Goal: Task Accomplishment & Management: Manage account settings

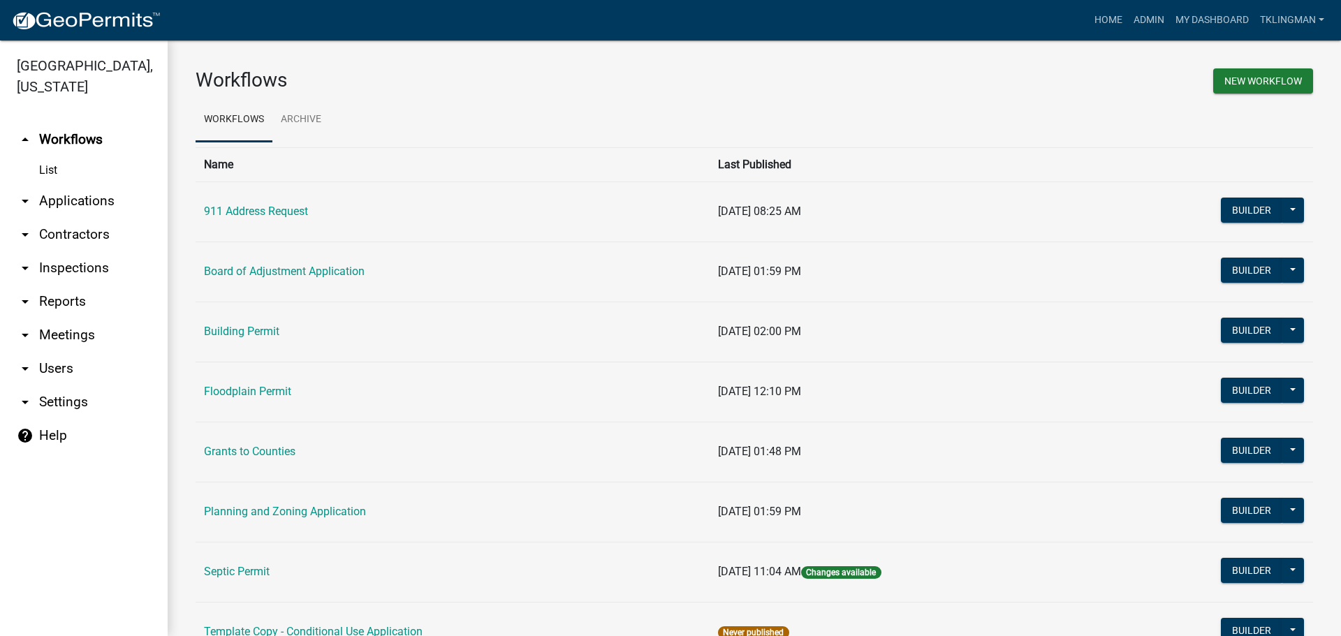
click at [261, 332] on link "Building Permit" at bounding box center [241, 331] width 75 height 13
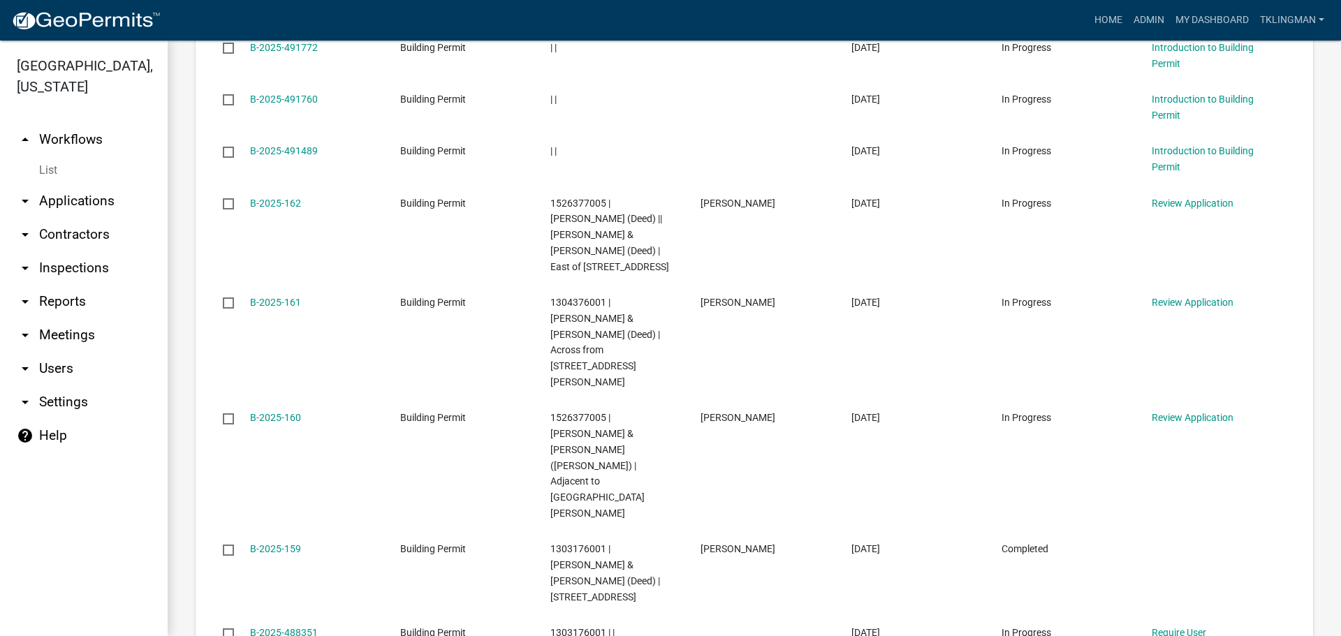
scroll to position [1257, 0]
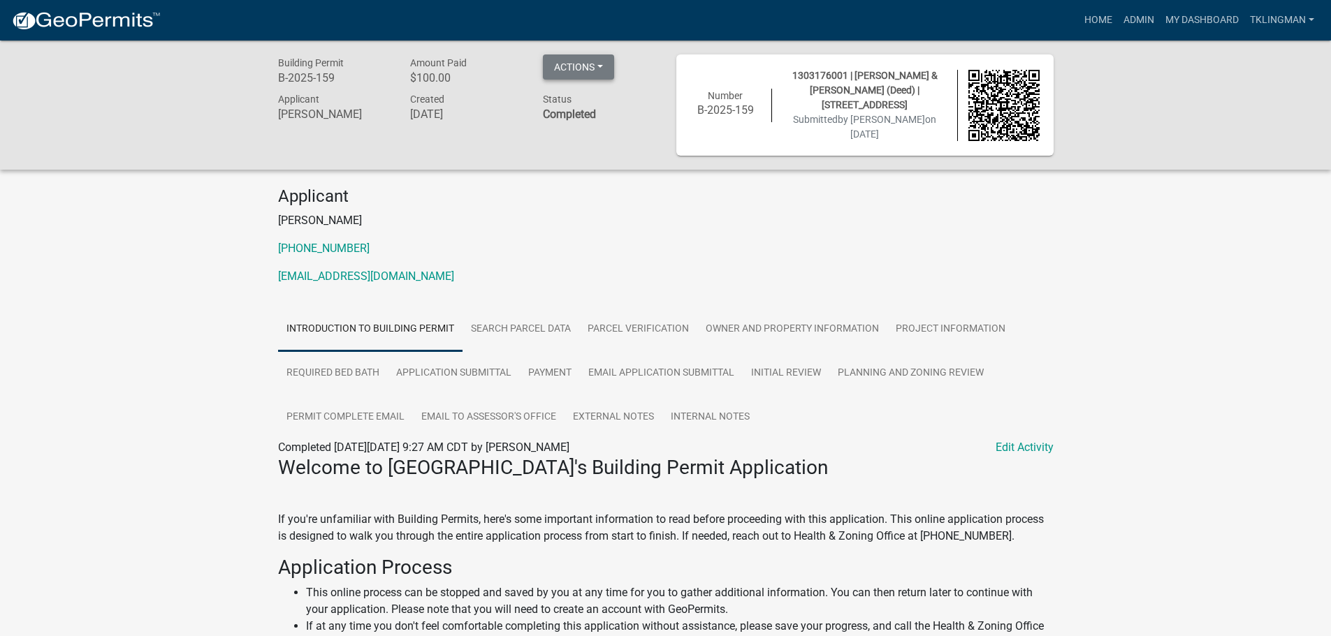
click at [592, 71] on button "Actions" at bounding box center [578, 66] width 71 height 25
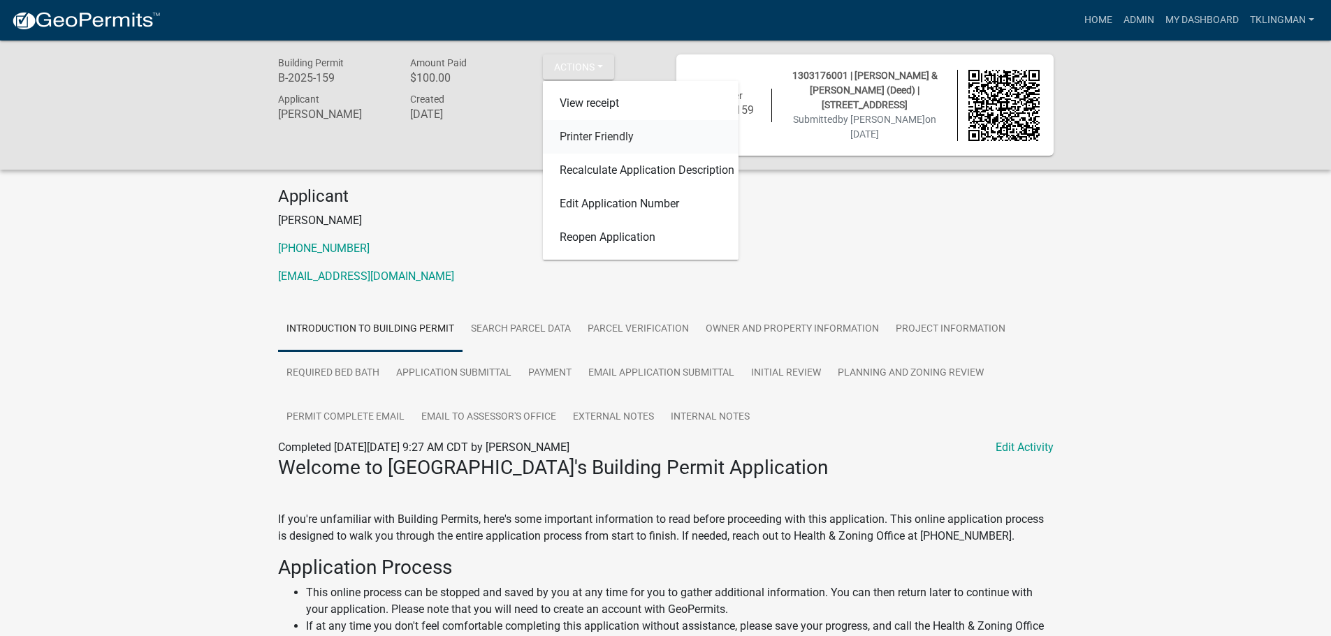
click at [597, 143] on link "Printer Friendly" at bounding box center [641, 137] width 196 height 34
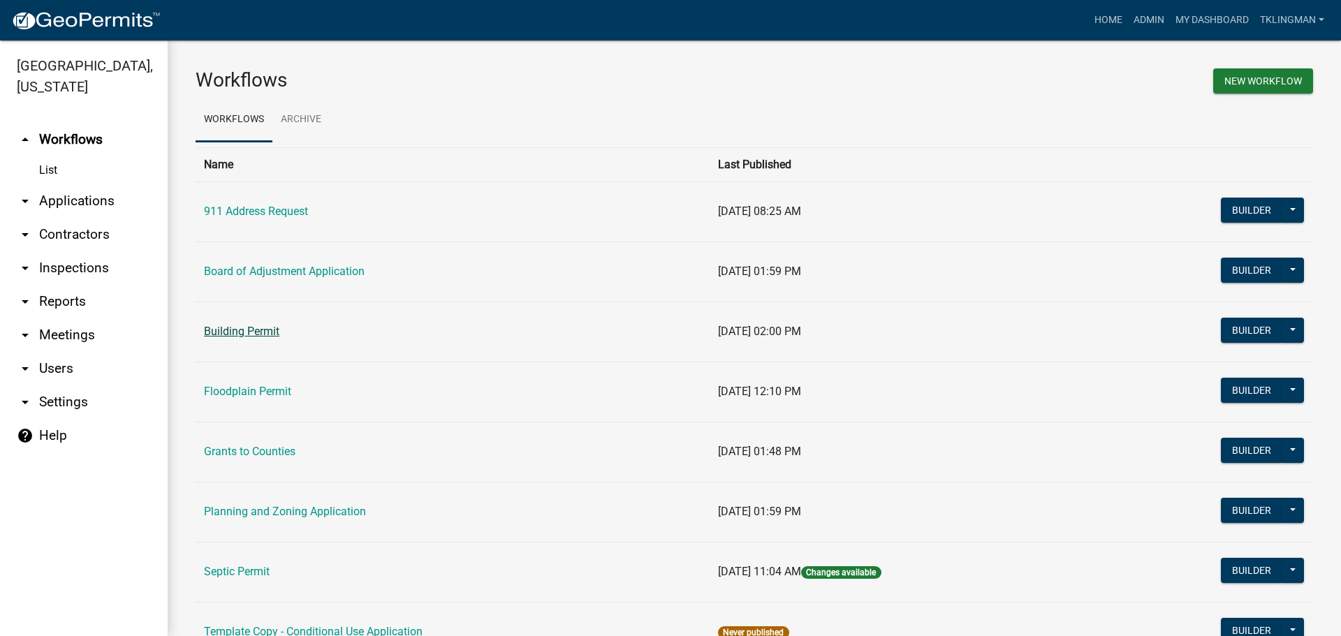
click at [265, 333] on link "Building Permit" at bounding box center [241, 331] width 75 height 13
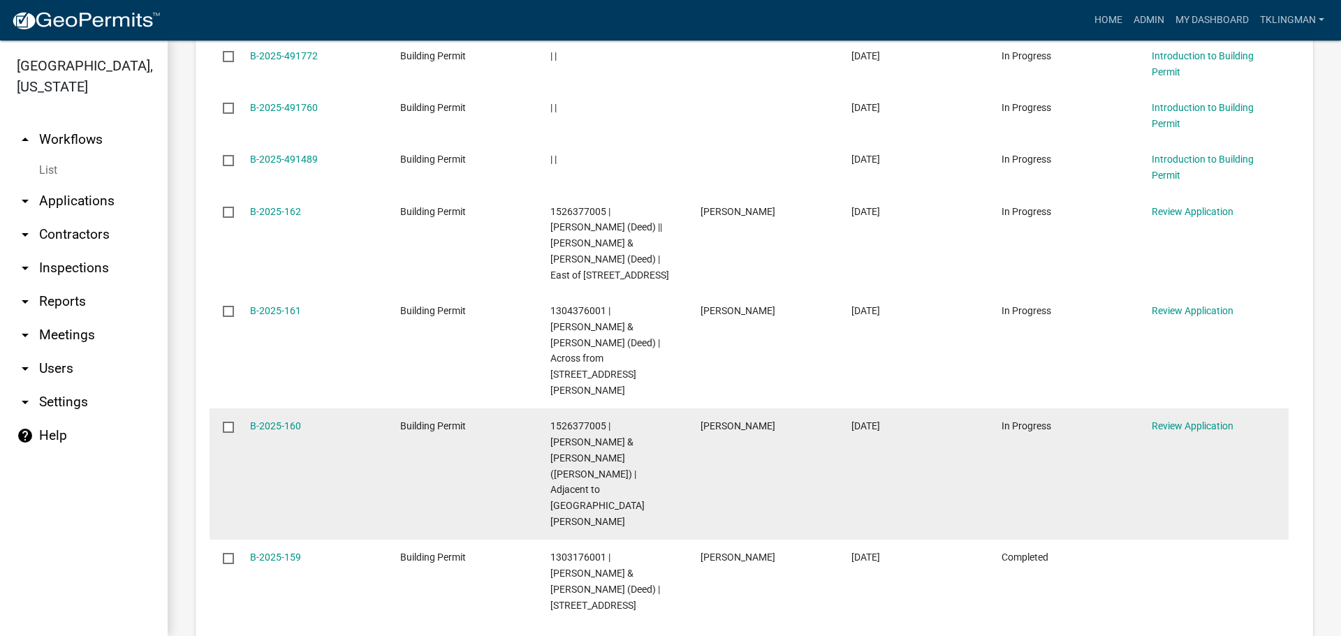
scroll to position [1252, 0]
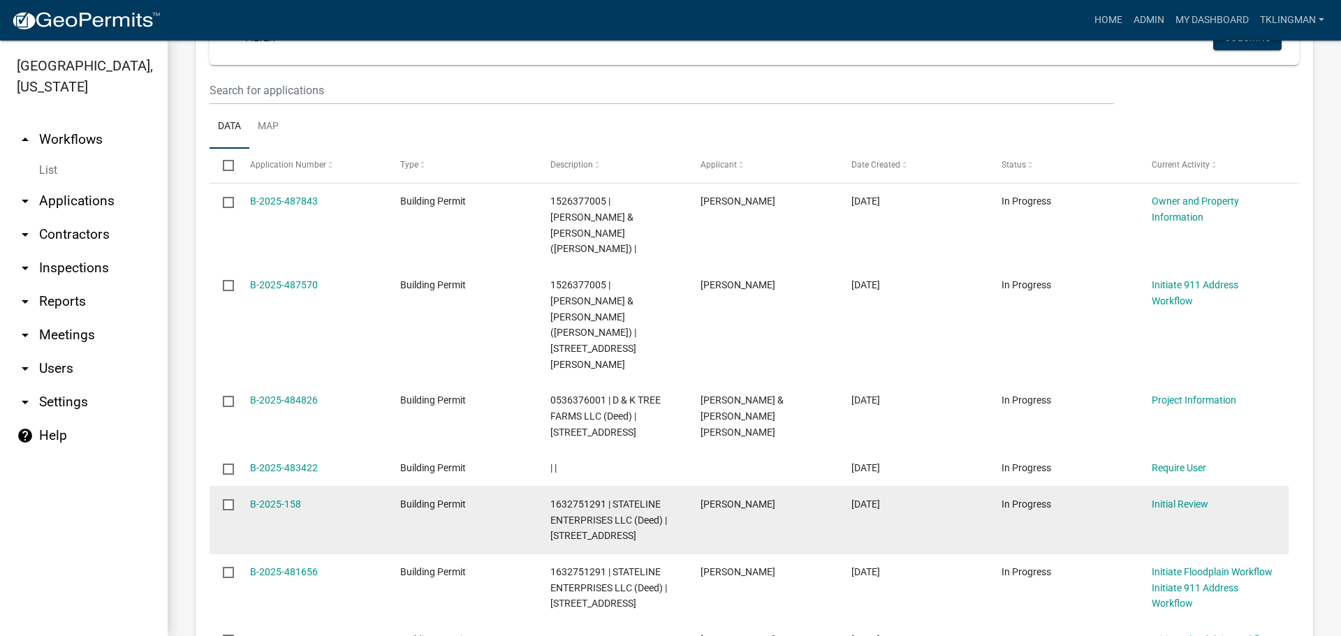
scroll to position [974, 0]
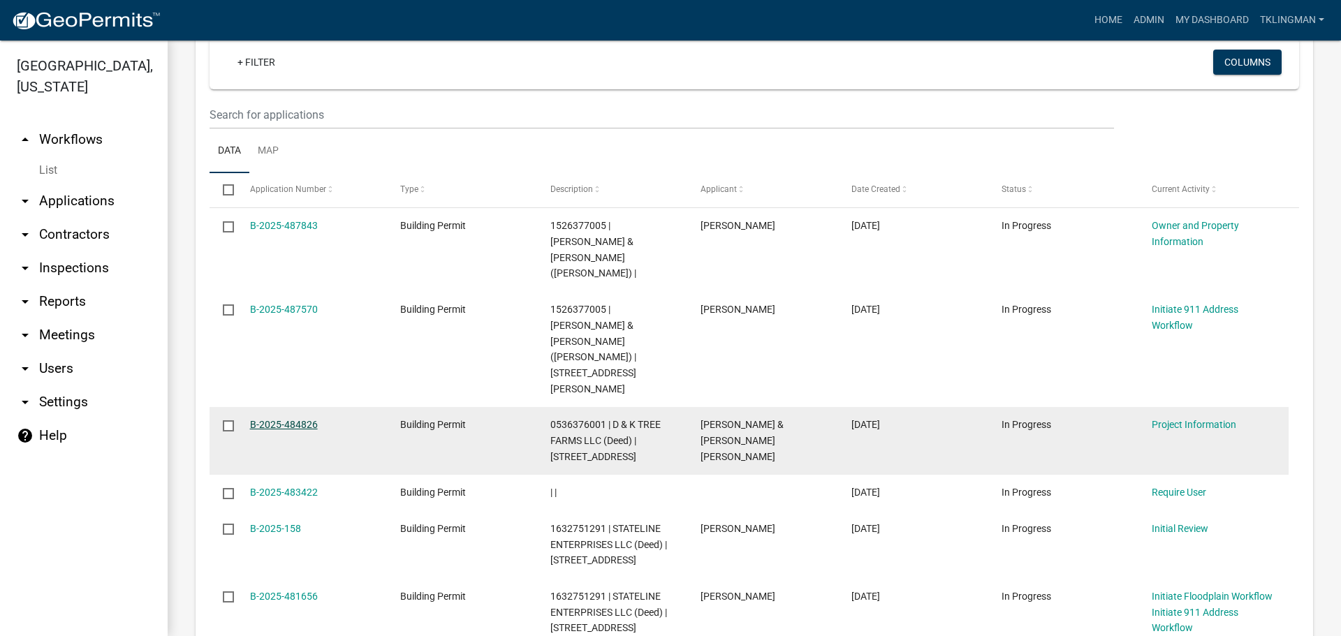
click at [278, 419] on link "B-2025-484826" at bounding box center [284, 424] width 68 height 11
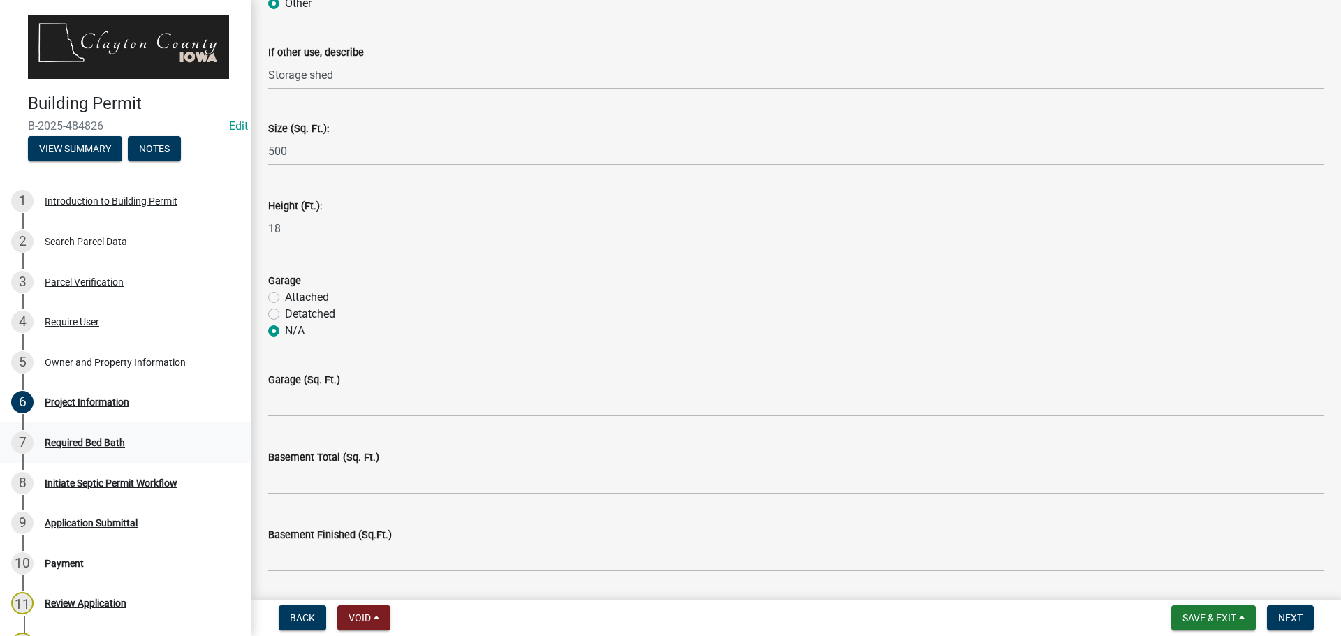
scroll to position [349, 0]
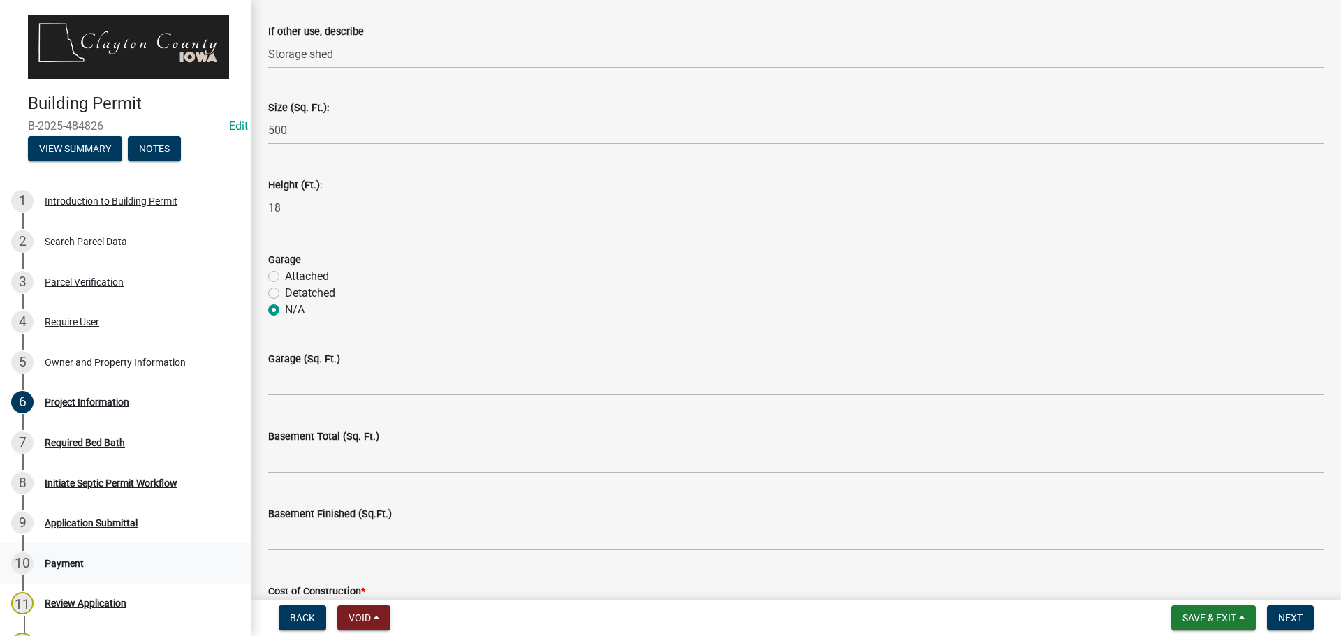
click at [66, 559] on div "Payment" at bounding box center [64, 564] width 39 height 10
click at [61, 599] on div "Review Application" at bounding box center [86, 604] width 82 height 10
click at [1305, 618] on button "Next" at bounding box center [1290, 618] width 47 height 25
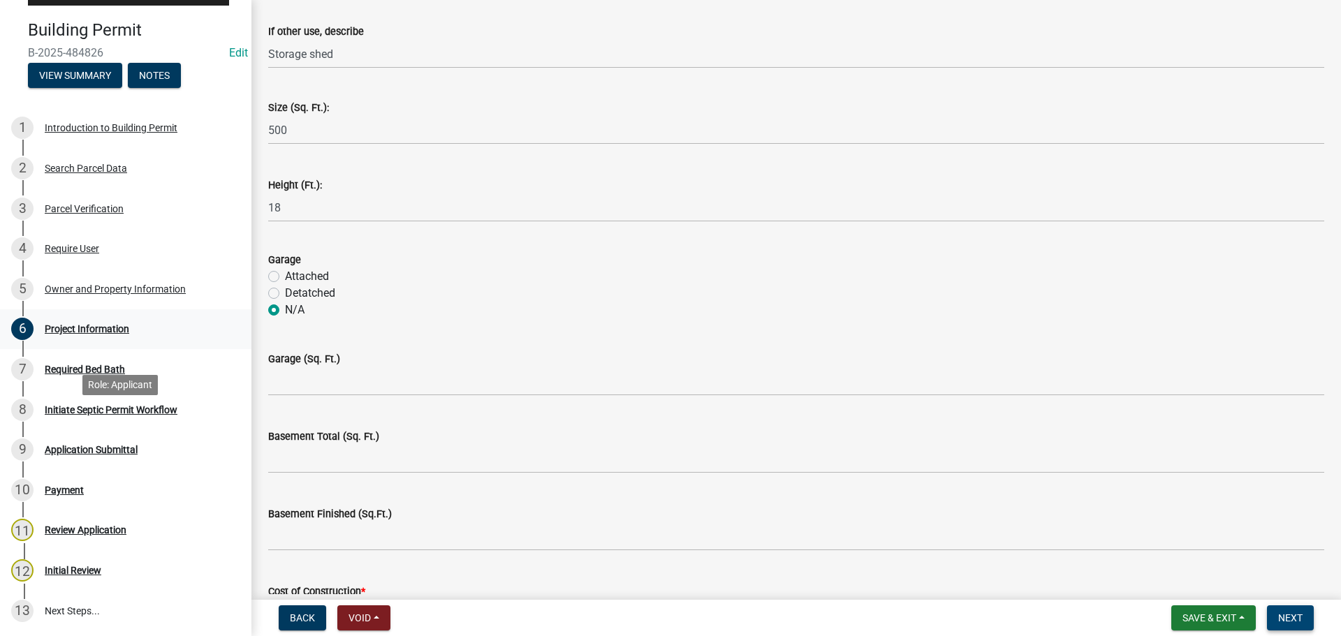
scroll to position [163, 0]
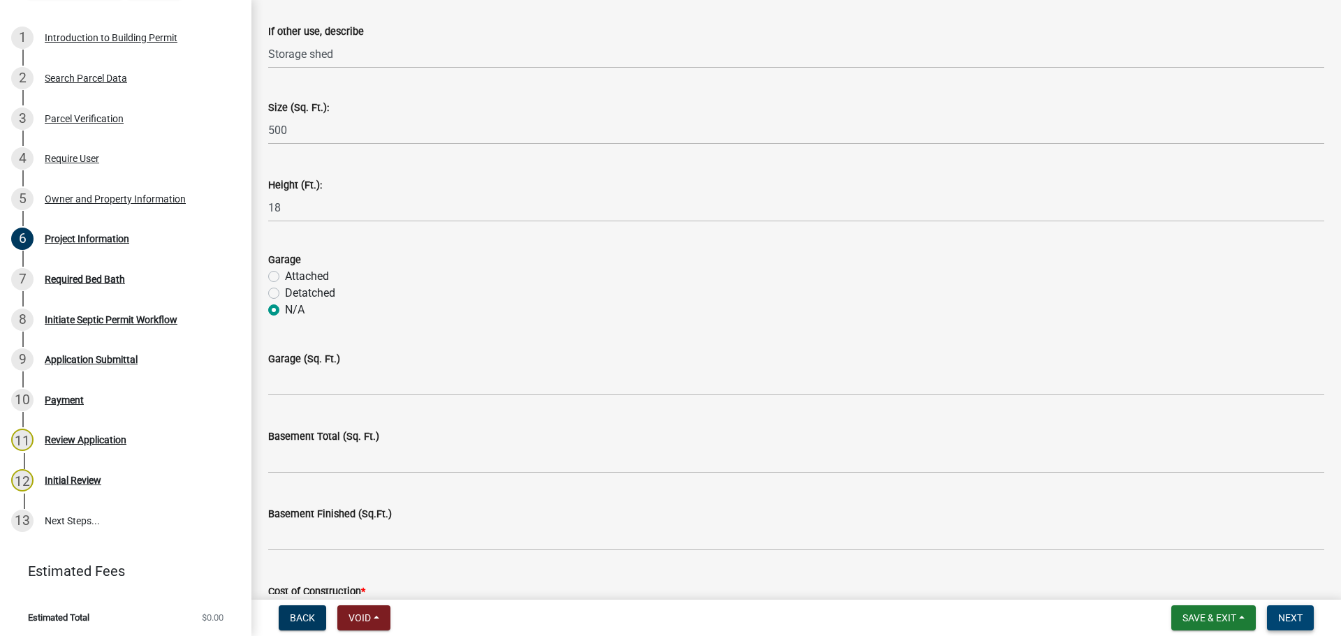
click at [1288, 615] on span "Next" at bounding box center [1290, 618] width 24 height 11
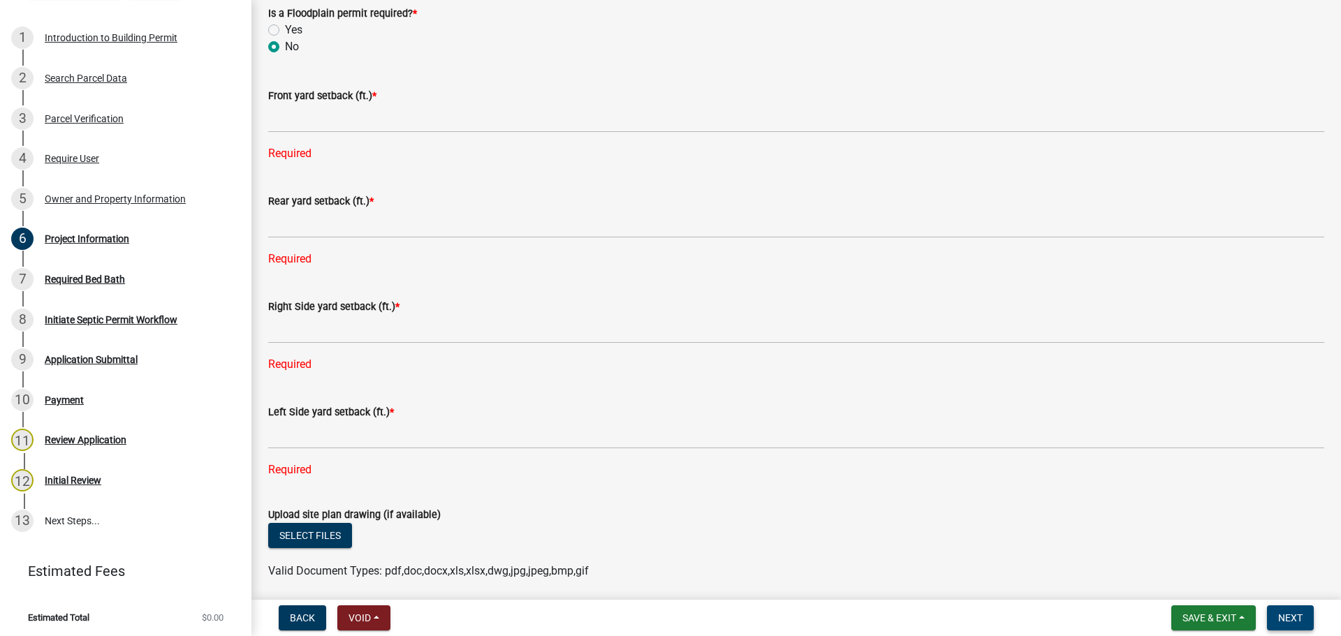
scroll to position [1791, 0]
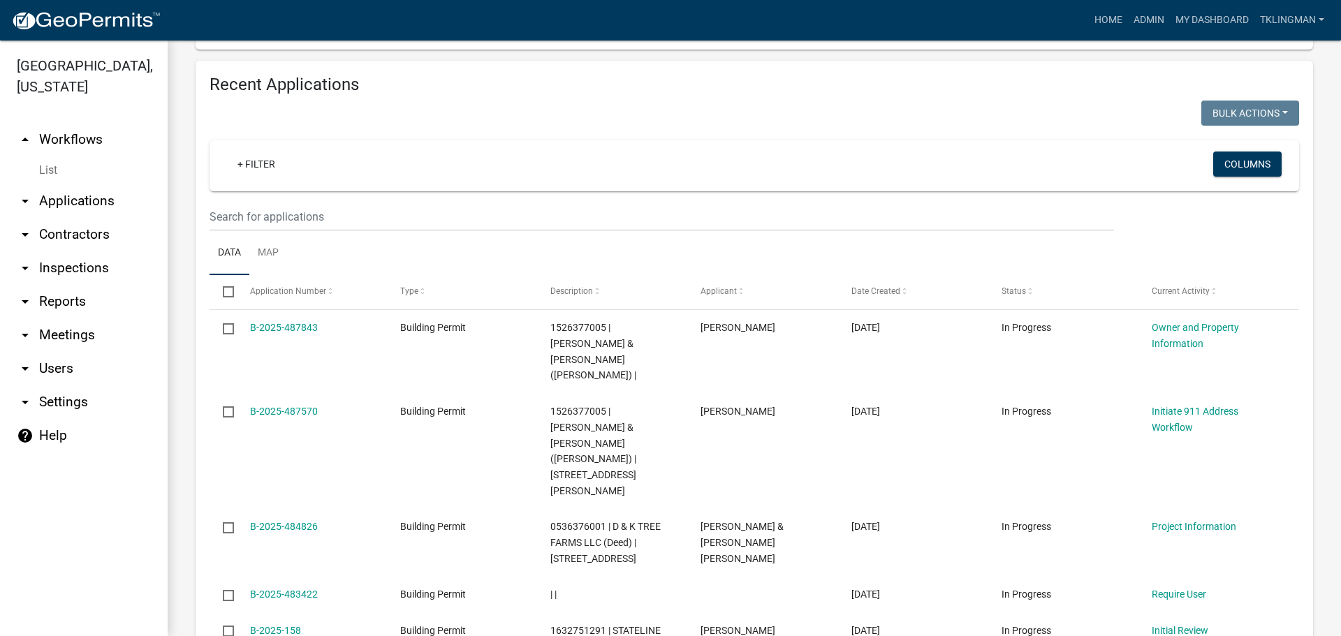
scroll to position [489, 0]
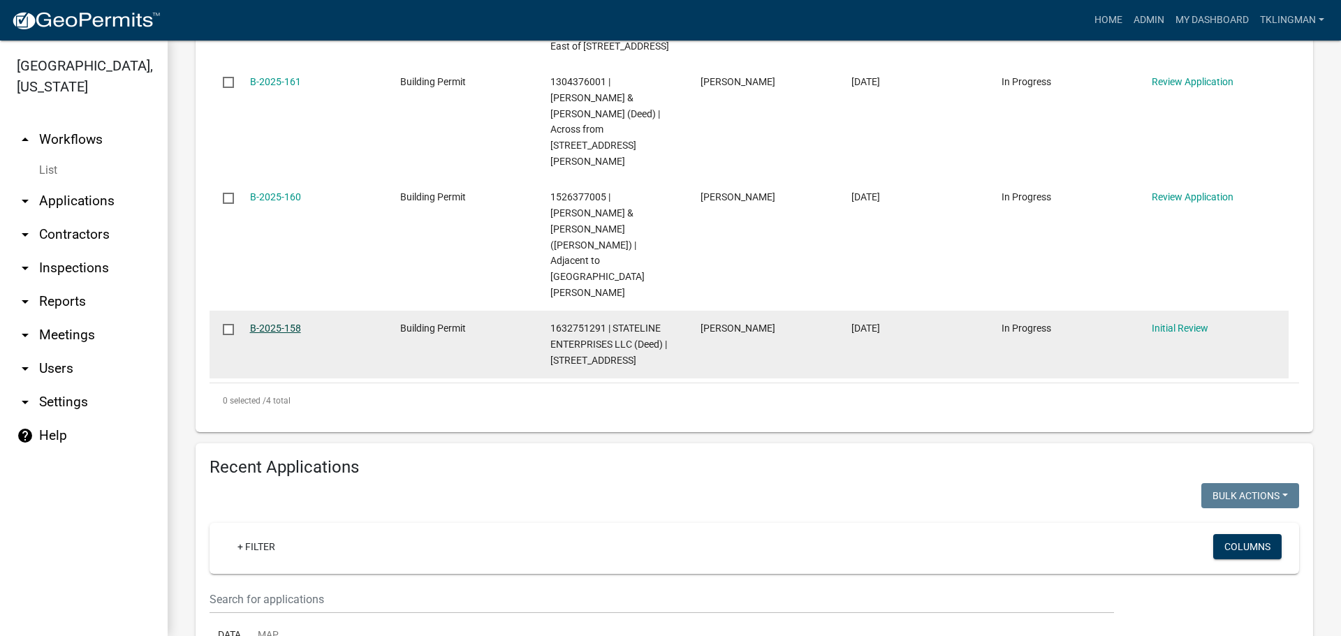
click at [264, 323] on link "B-2025-158" at bounding box center [275, 328] width 51 height 11
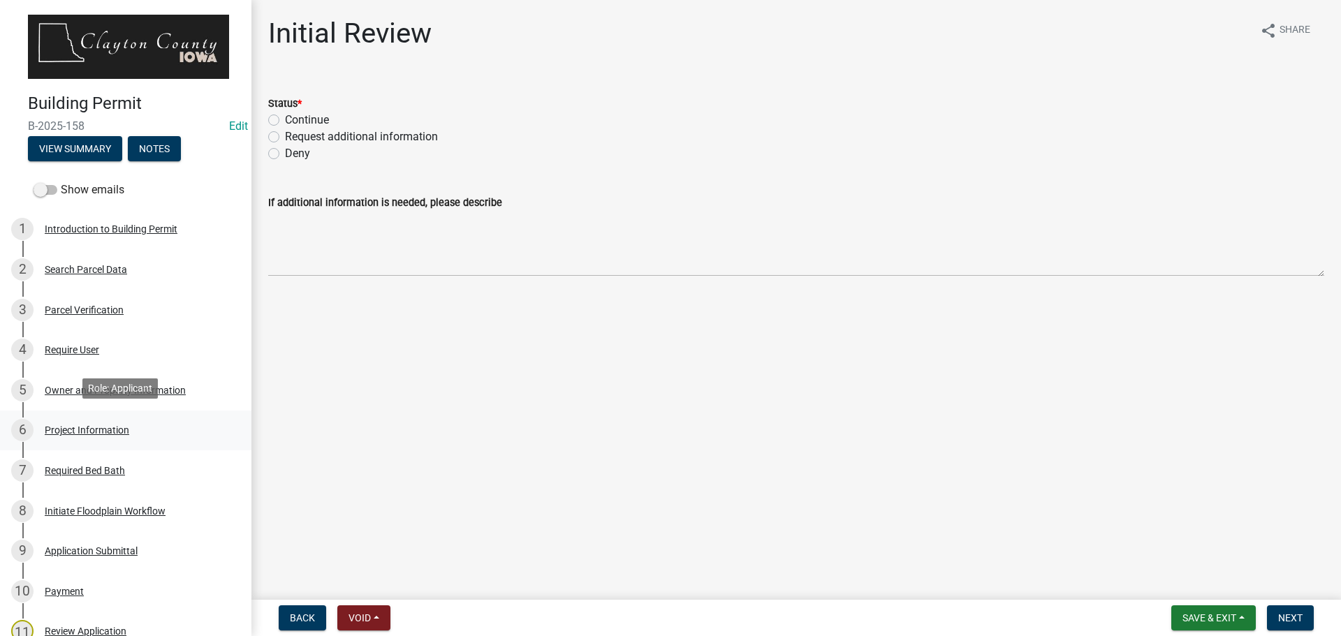
click at [105, 426] on div "Project Information" at bounding box center [87, 430] width 85 height 10
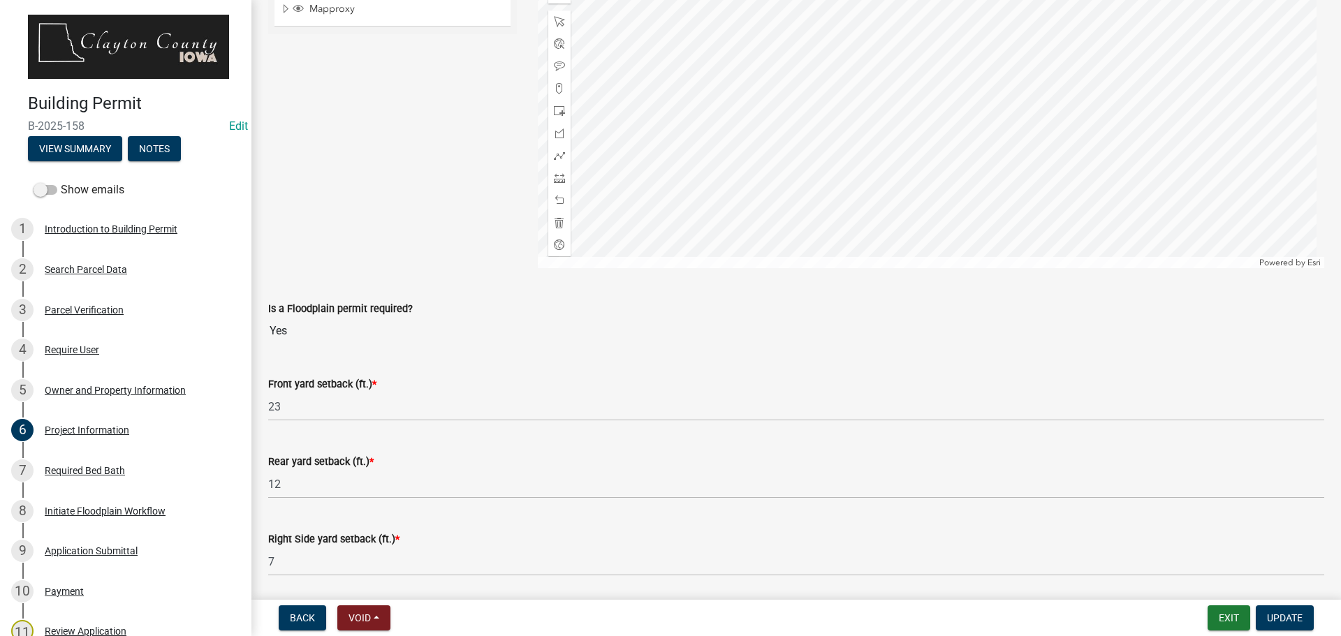
scroll to position [1537, 0]
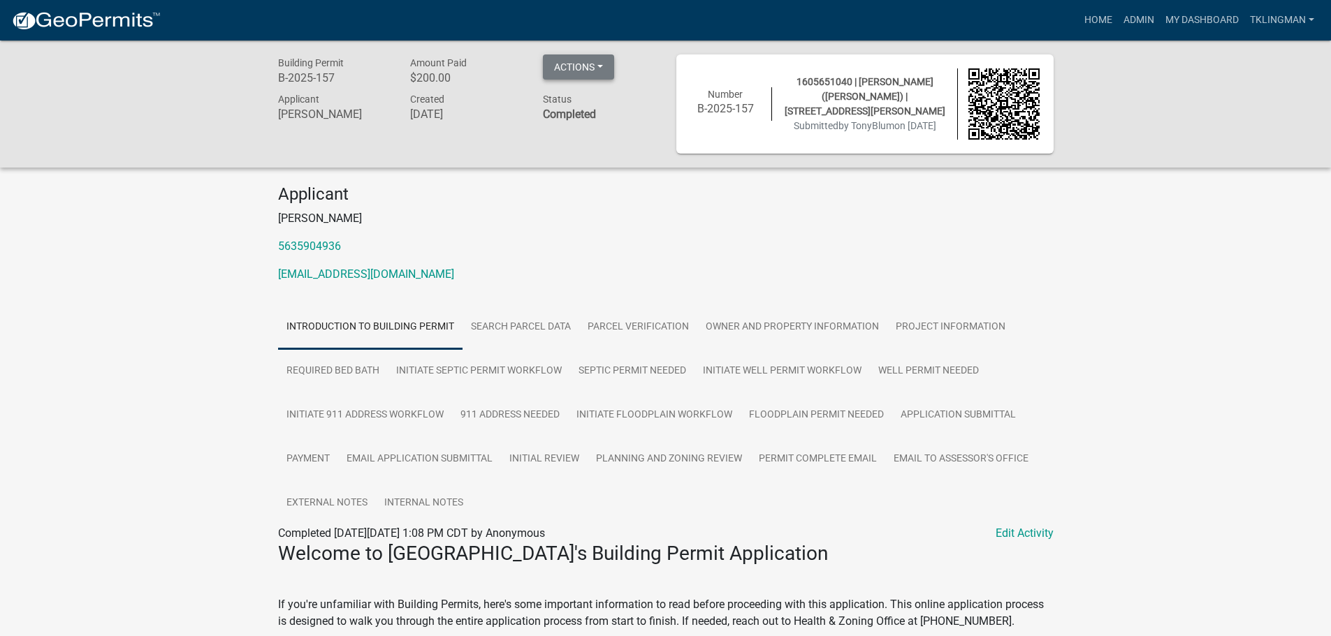
click at [573, 67] on button "Actions" at bounding box center [578, 66] width 71 height 25
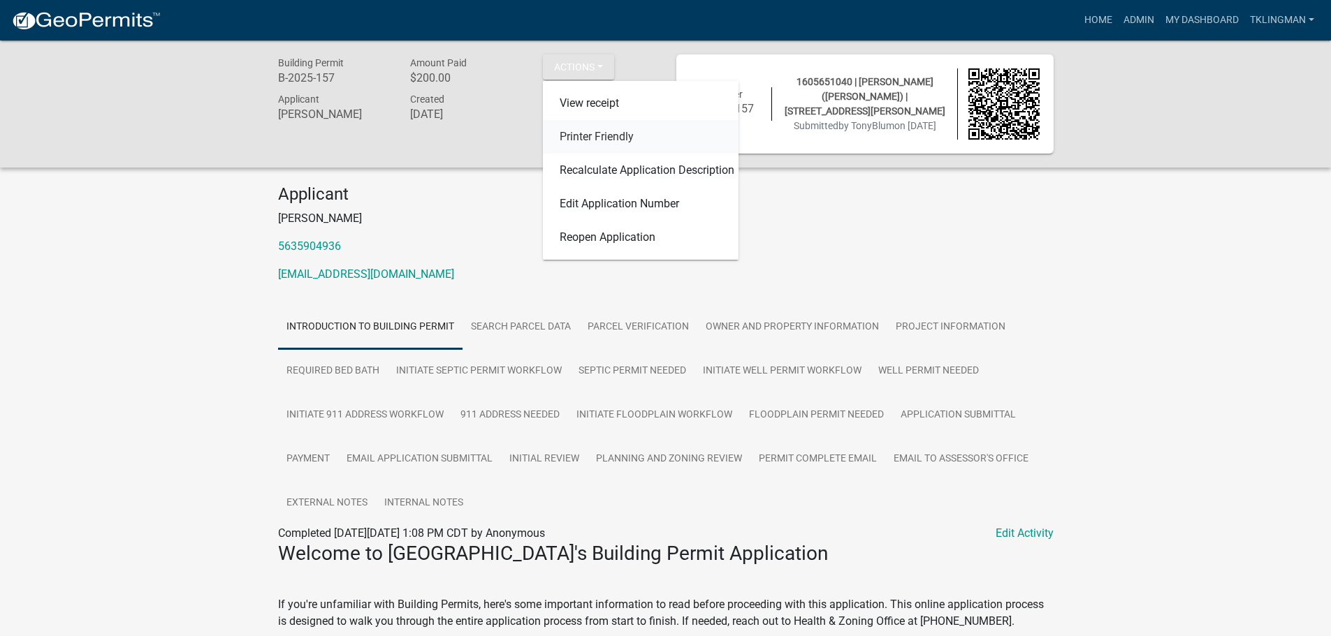
click at [597, 132] on link "Printer Friendly" at bounding box center [641, 137] width 196 height 34
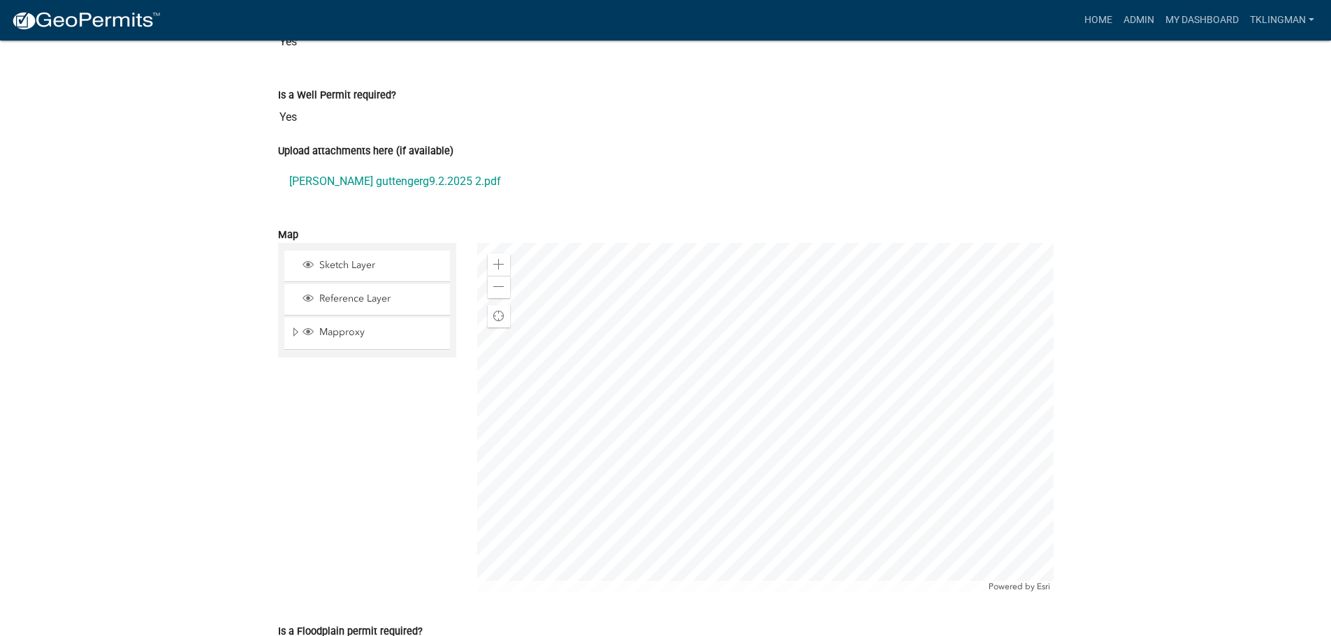
scroll to position [5309, 0]
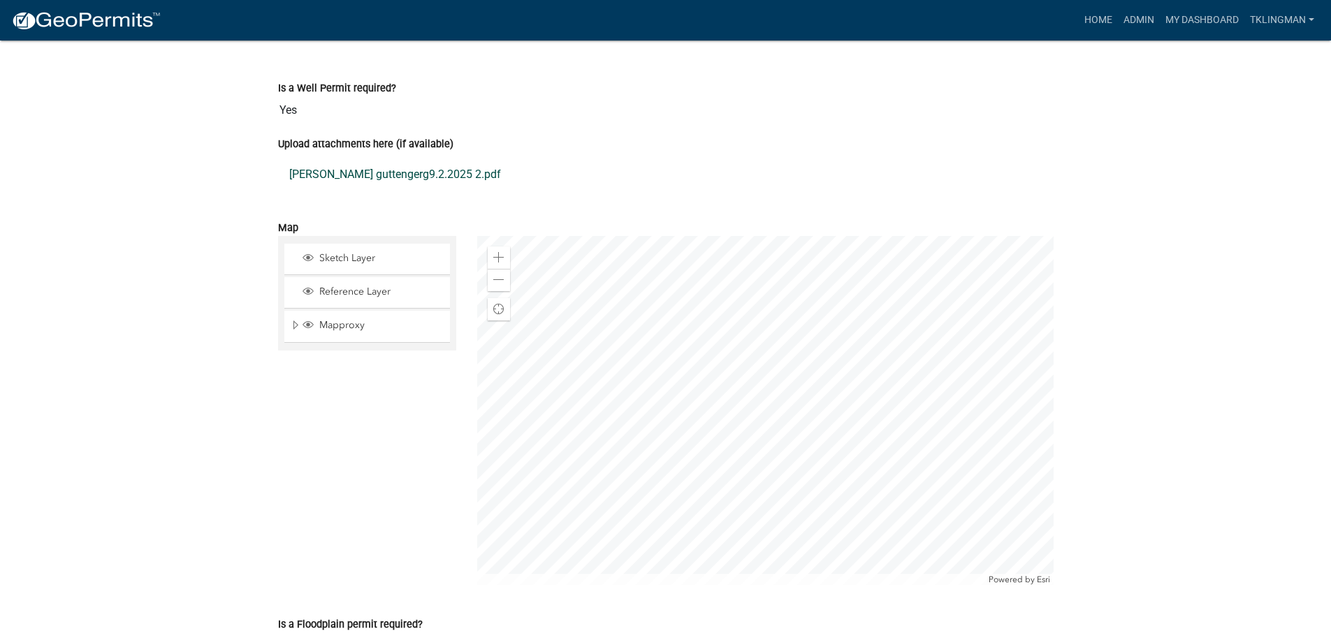
click at [376, 169] on link "[PERSON_NAME] guttengerg9.2.2025 2.pdf" at bounding box center [665, 175] width 775 height 34
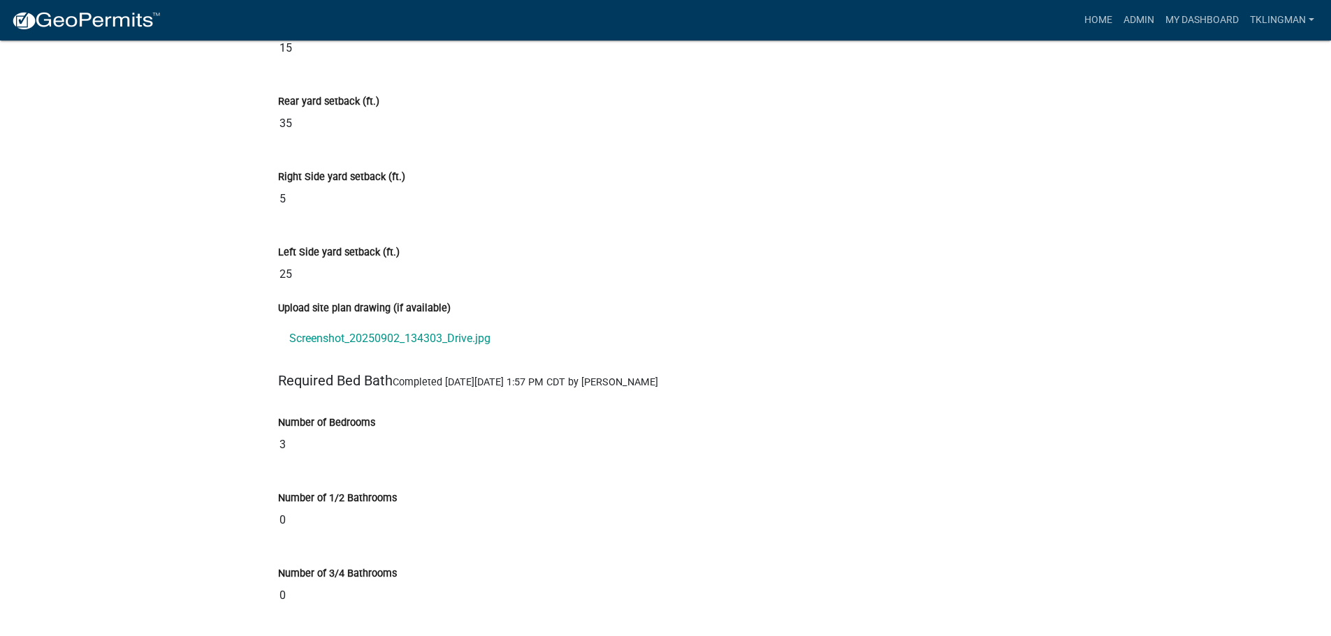
scroll to position [6007, 0]
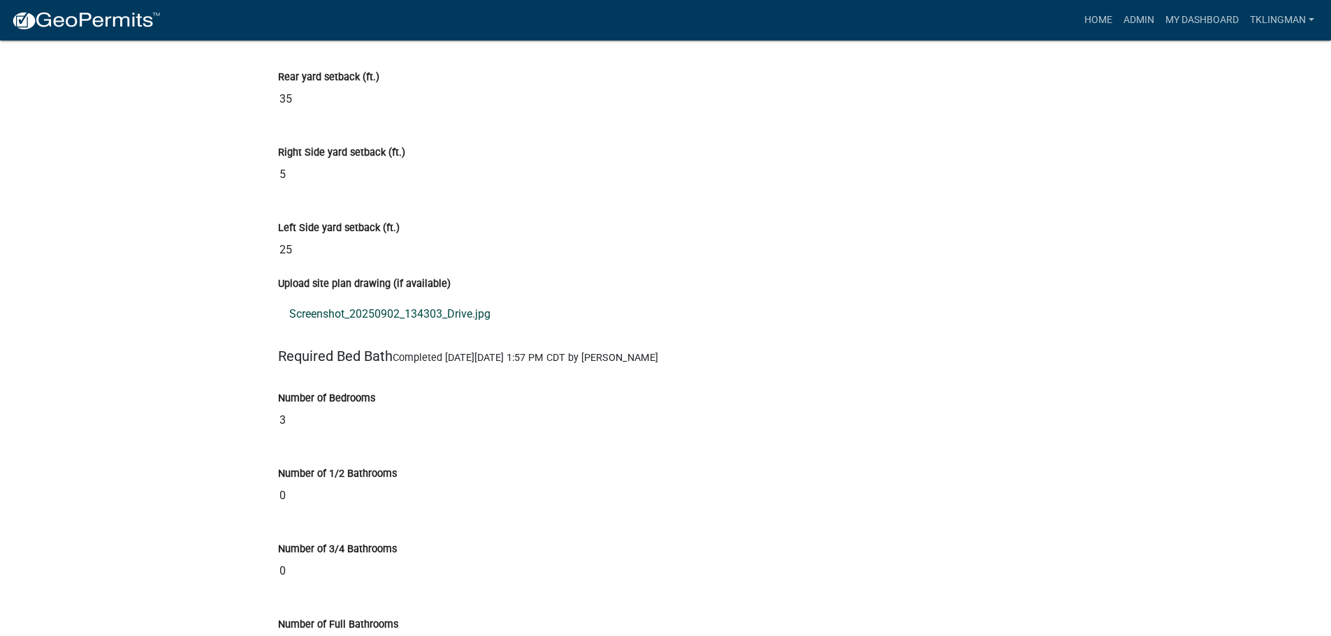
click at [450, 309] on link "Screenshot_20250902_134303_Drive.jpg" at bounding box center [665, 315] width 775 height 34
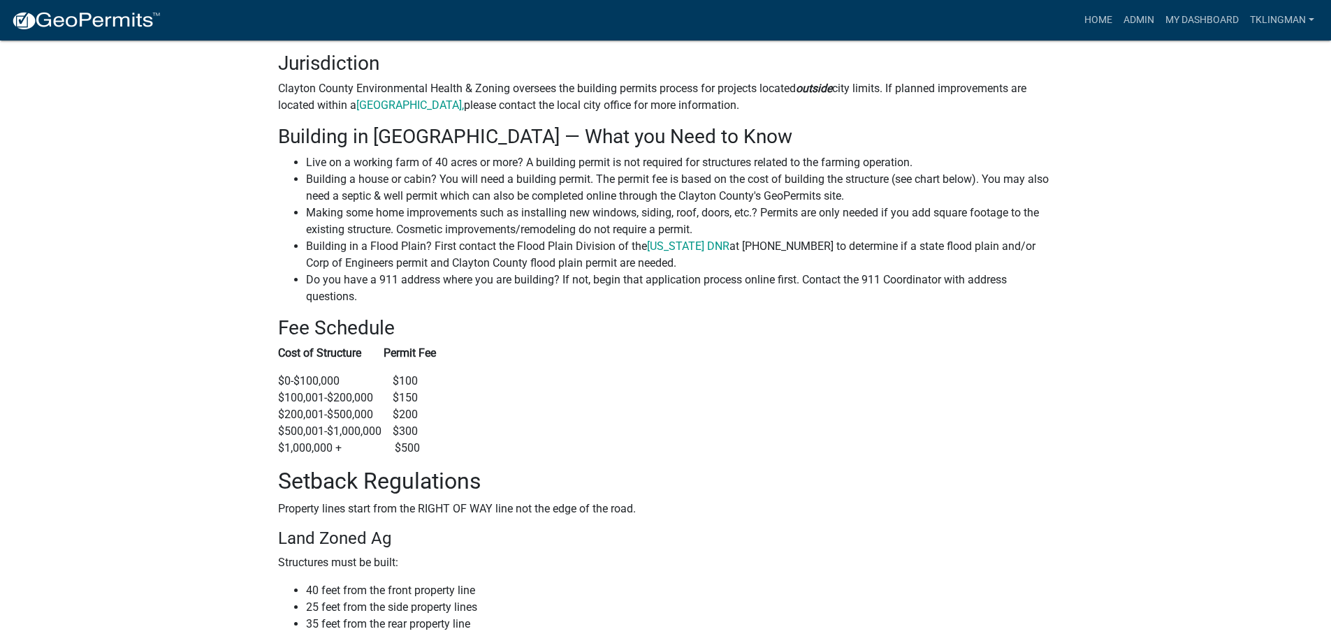
scroll to position [210, 0]
